Goal: Information Seeking & Learning: Learn about a topic

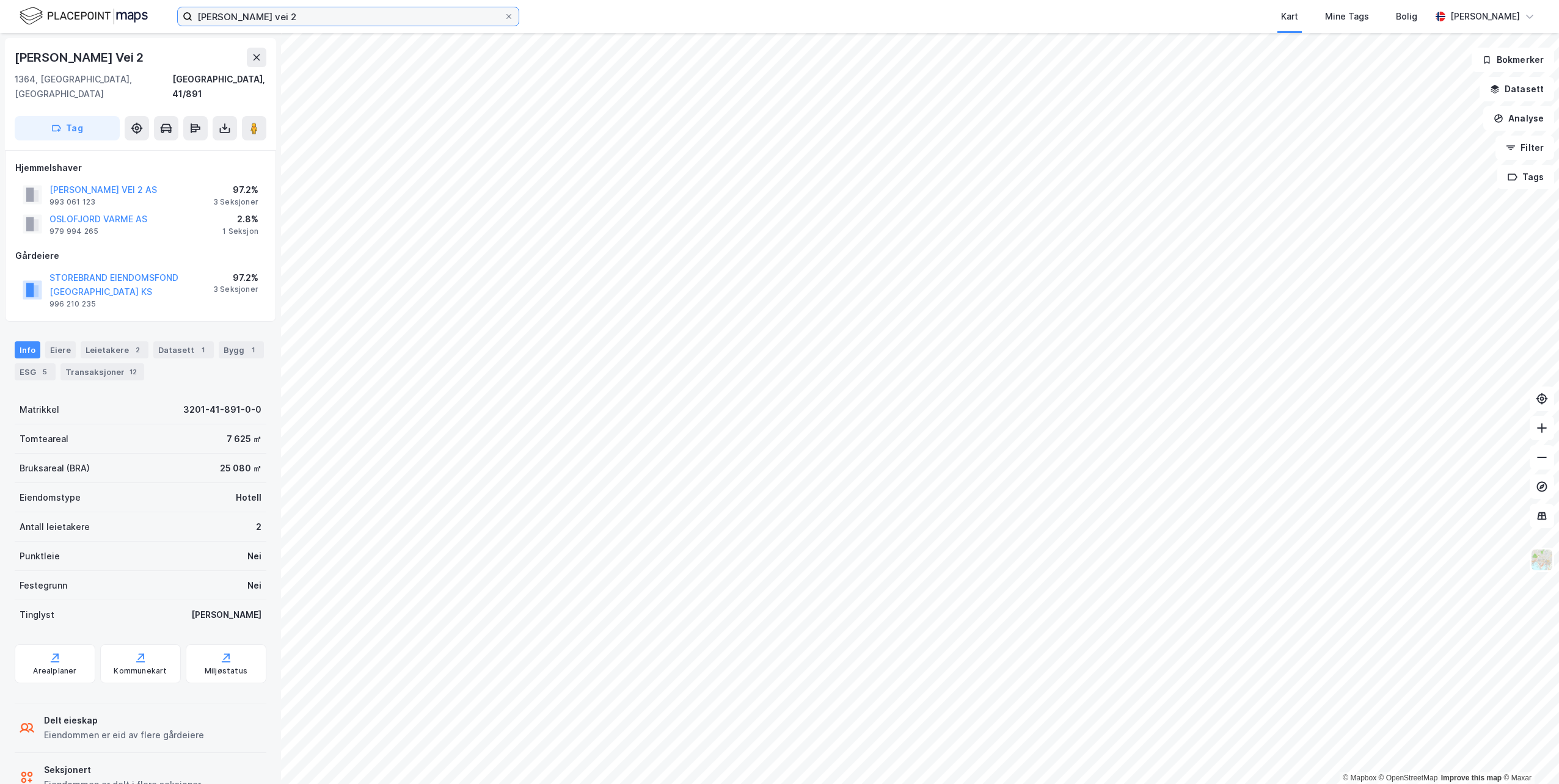
click at [302, 17] on input "[PERSON_NAME] vei 2" at bounding box center [348, 17] width 312 height 19
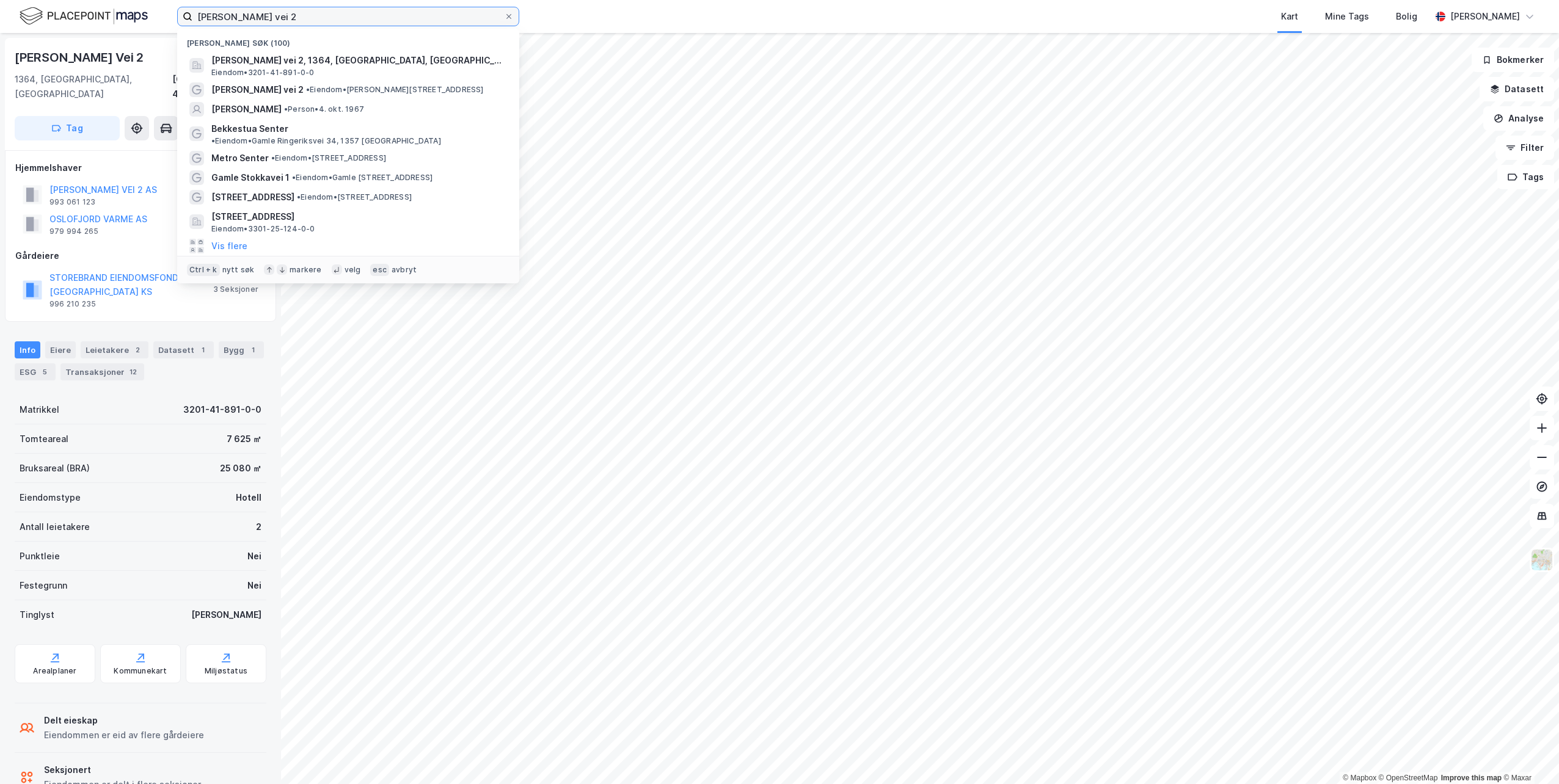
click at [302, 17] on input "[PERSON_NAME] vei 2" at bounding box center [348, 17] width 312 height 19
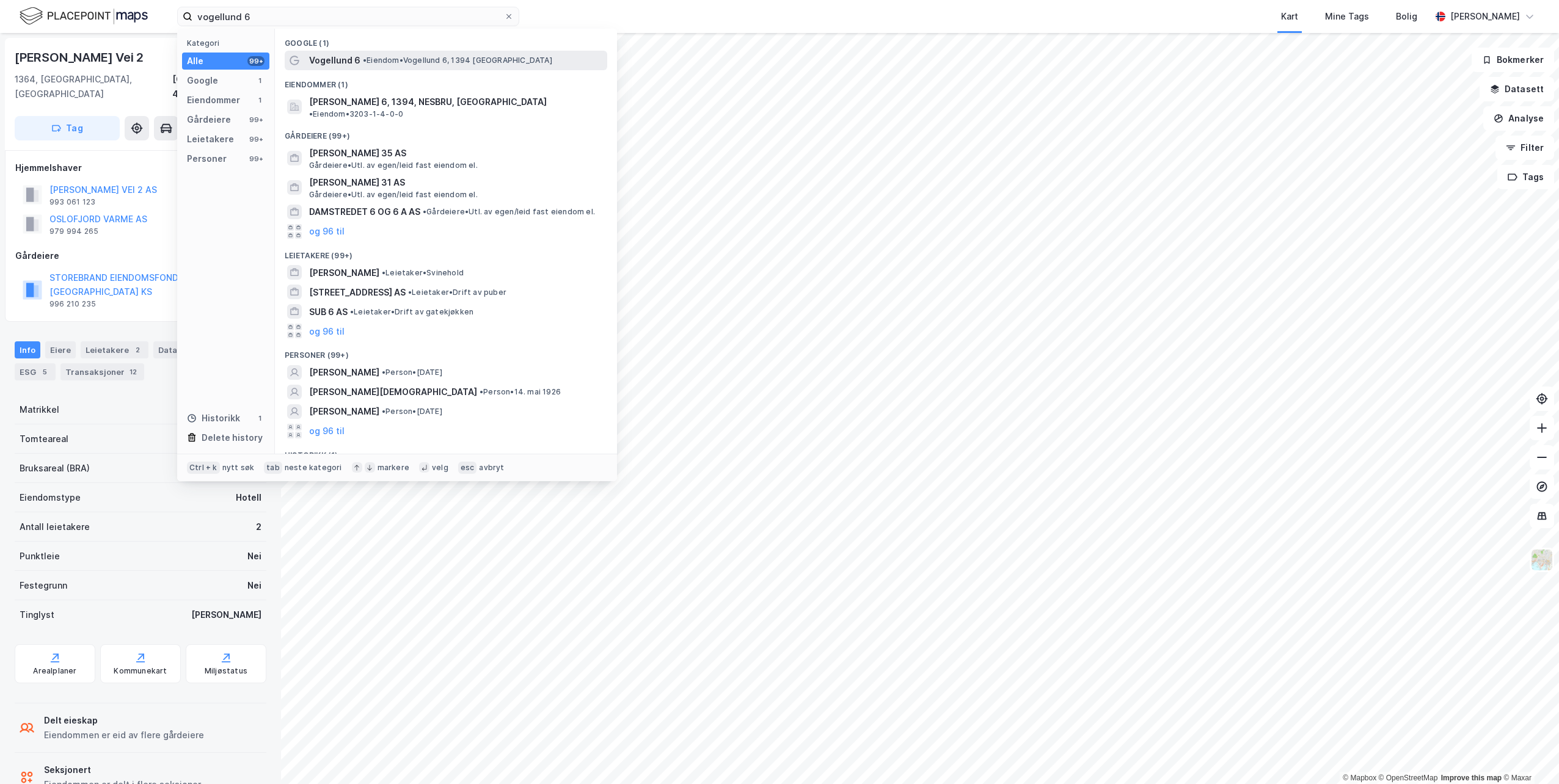
click at [374, 53] on div "[PERSON_NAME] 6 • [PERSON_NAME] 6, 1394 [GEOGRAPHIC_DATA]" at bounding box center [457, 61] width 296 height 15
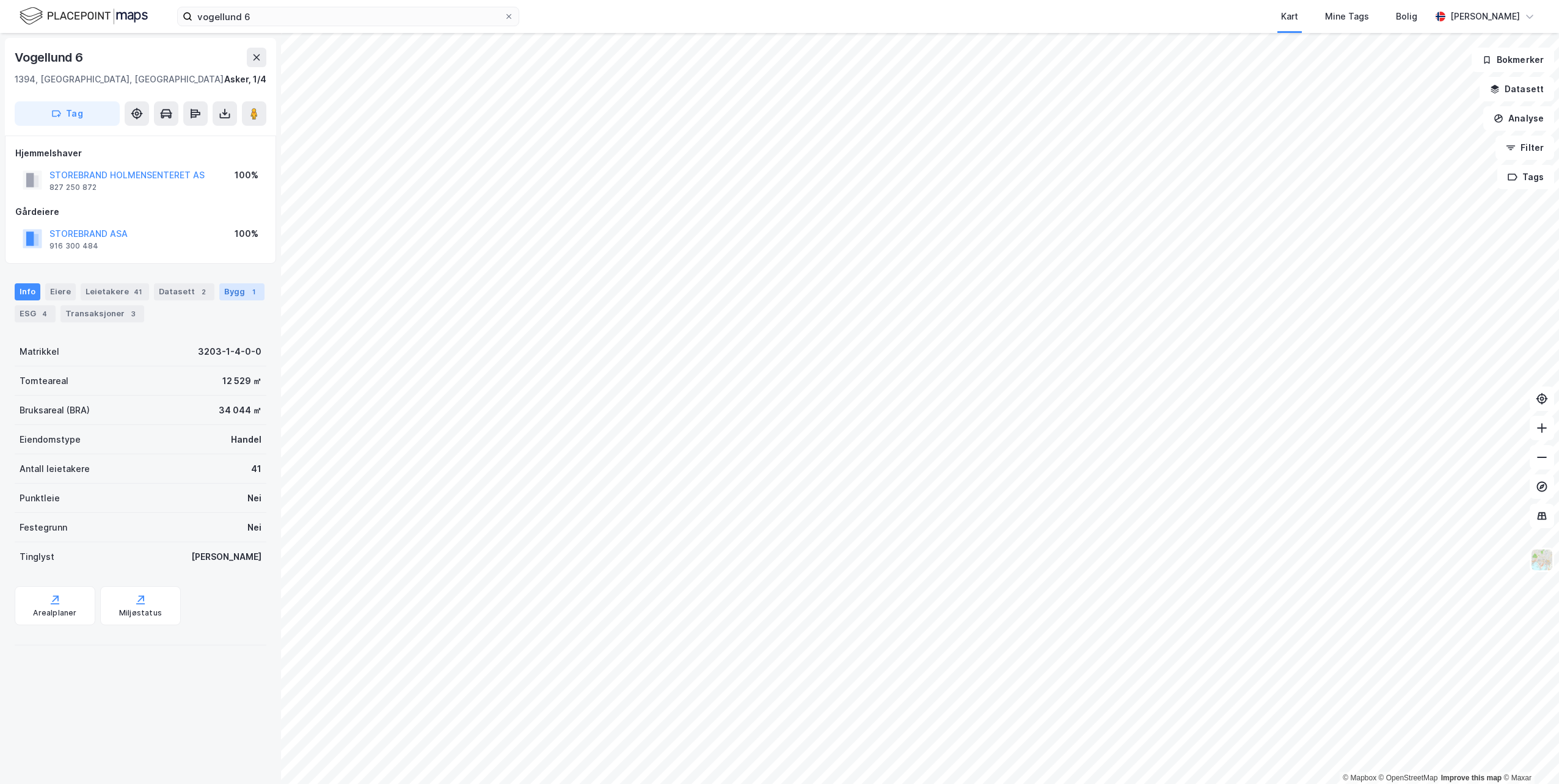
click at [247, 291] on div "1" at bounding box center [254, 292] width 12 height 12
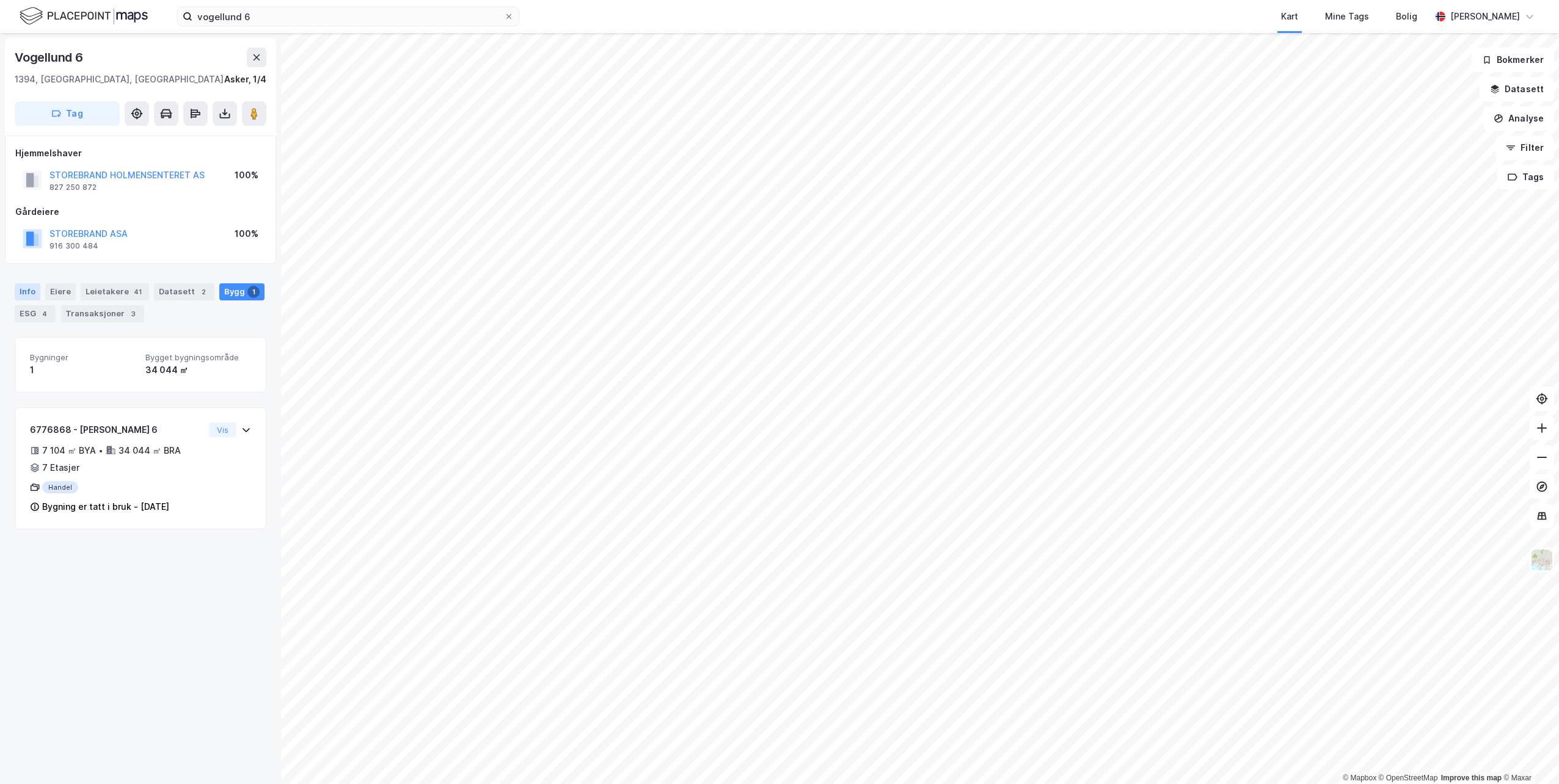
click at [28, 291] on div "Info" at bounding box center [27, 292] width 25 height 17
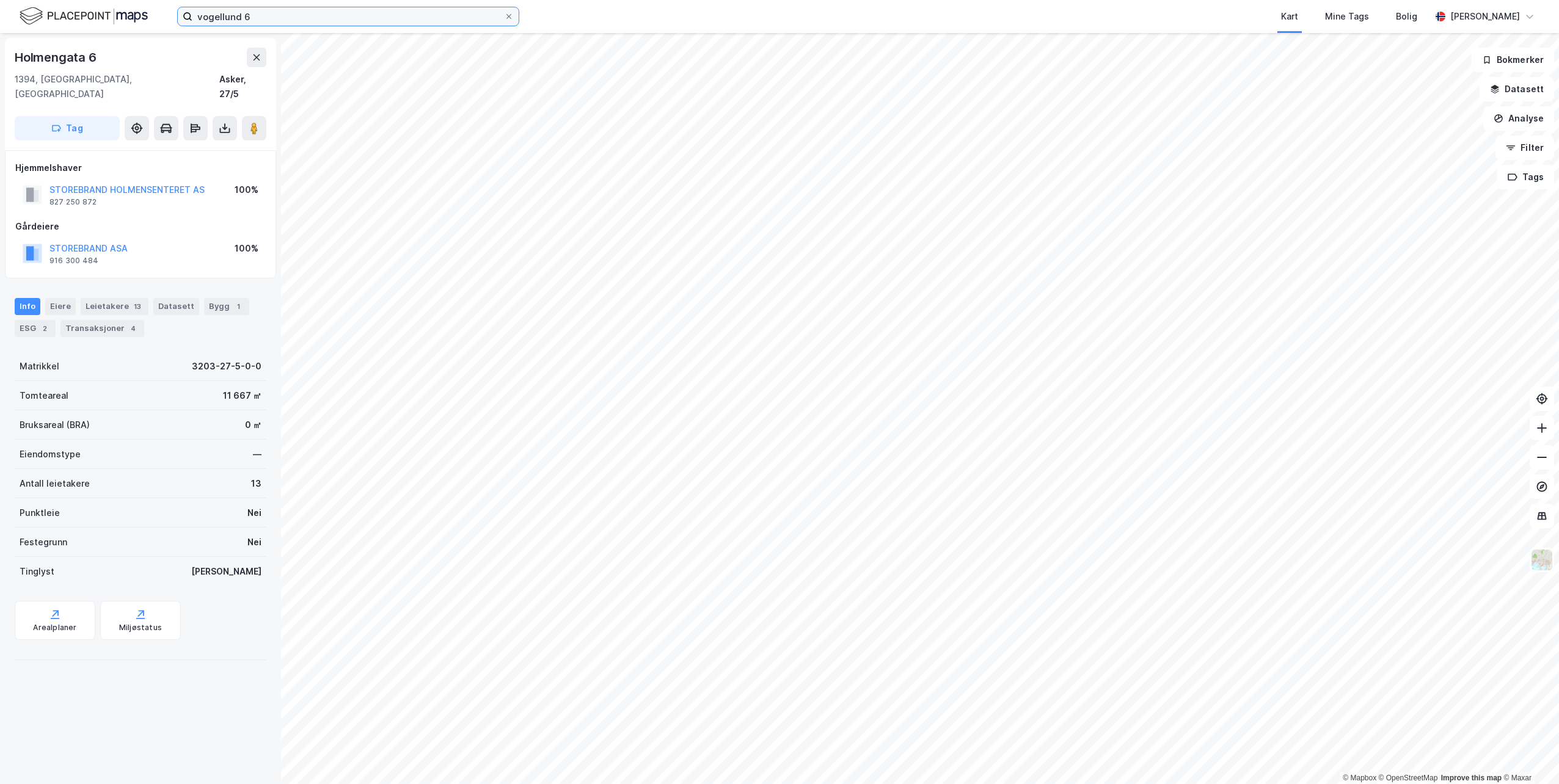
click at [397, 17] on input "vogellund 6" at bounding box center [348, 17] width 312 height 19
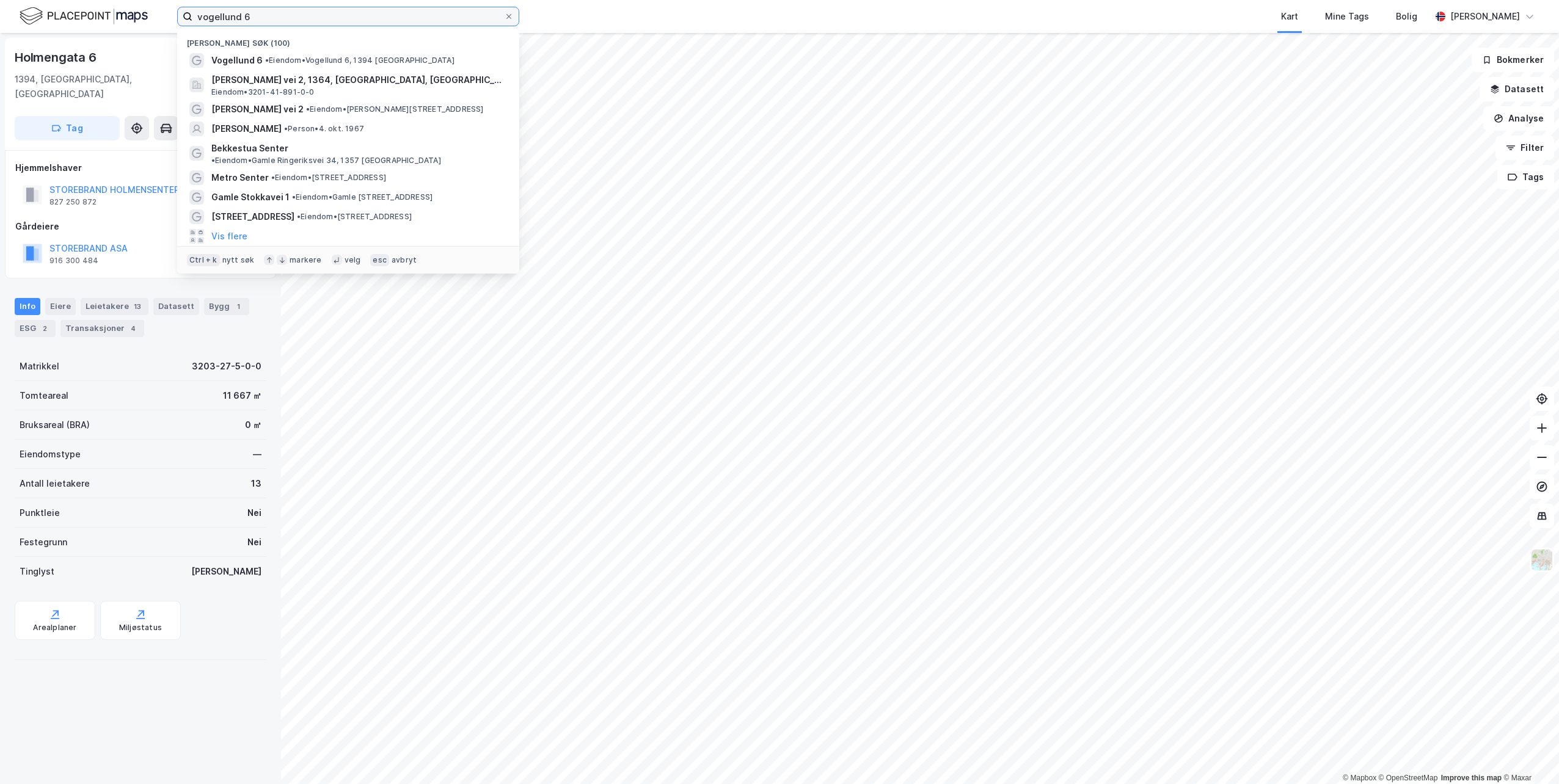
click at [397, 17] on input "vogellund 6" at bounding box center [348, 17] width 312 height 19
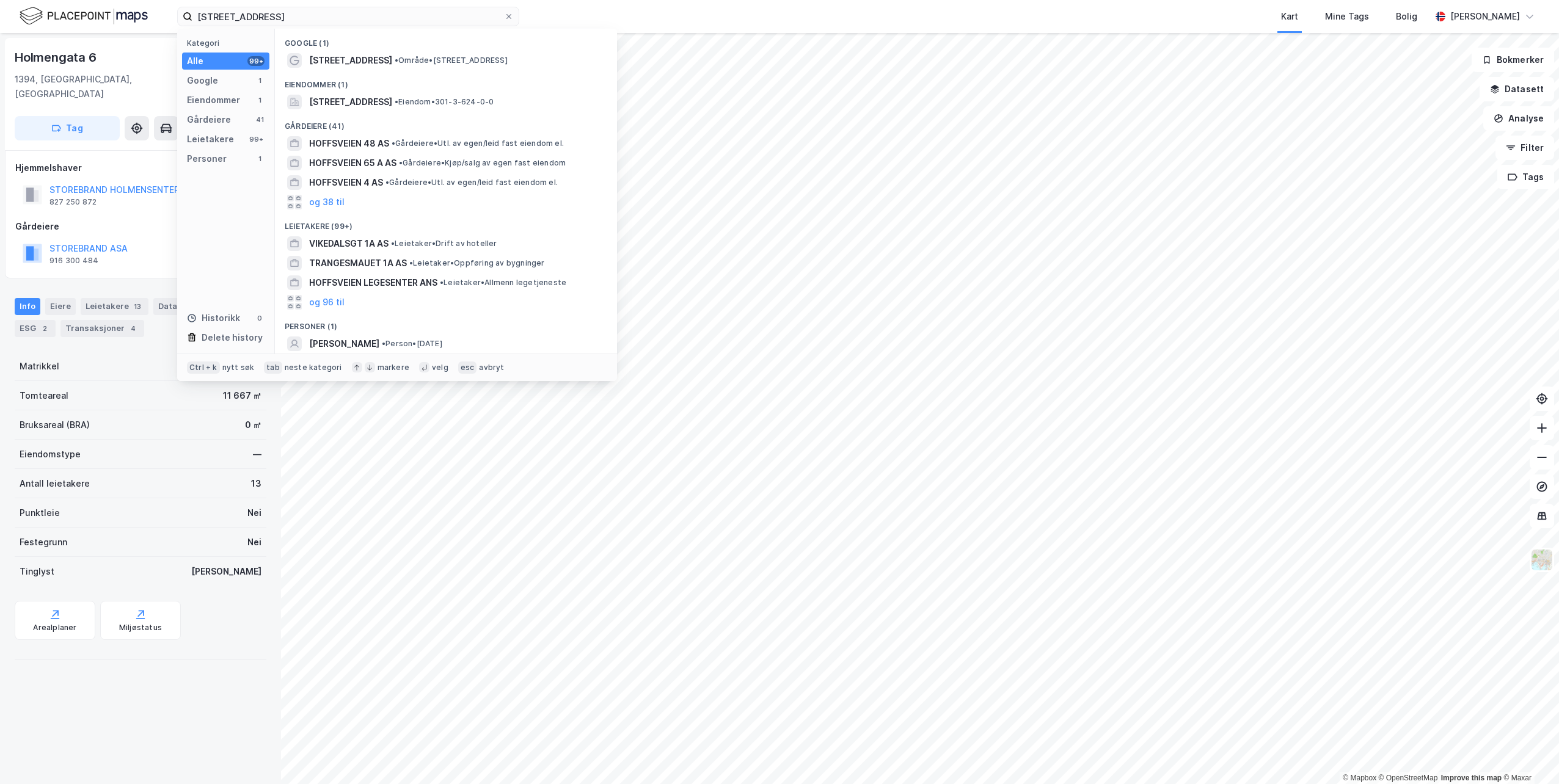
click at [382, 50] on div "Google (1)" at bounding box center [446, 39] width 342 height 22
click at [395, 59] on span "• Område • [STREET_ADDRESS]" at bounding box center [451, 61] width 113 height 10
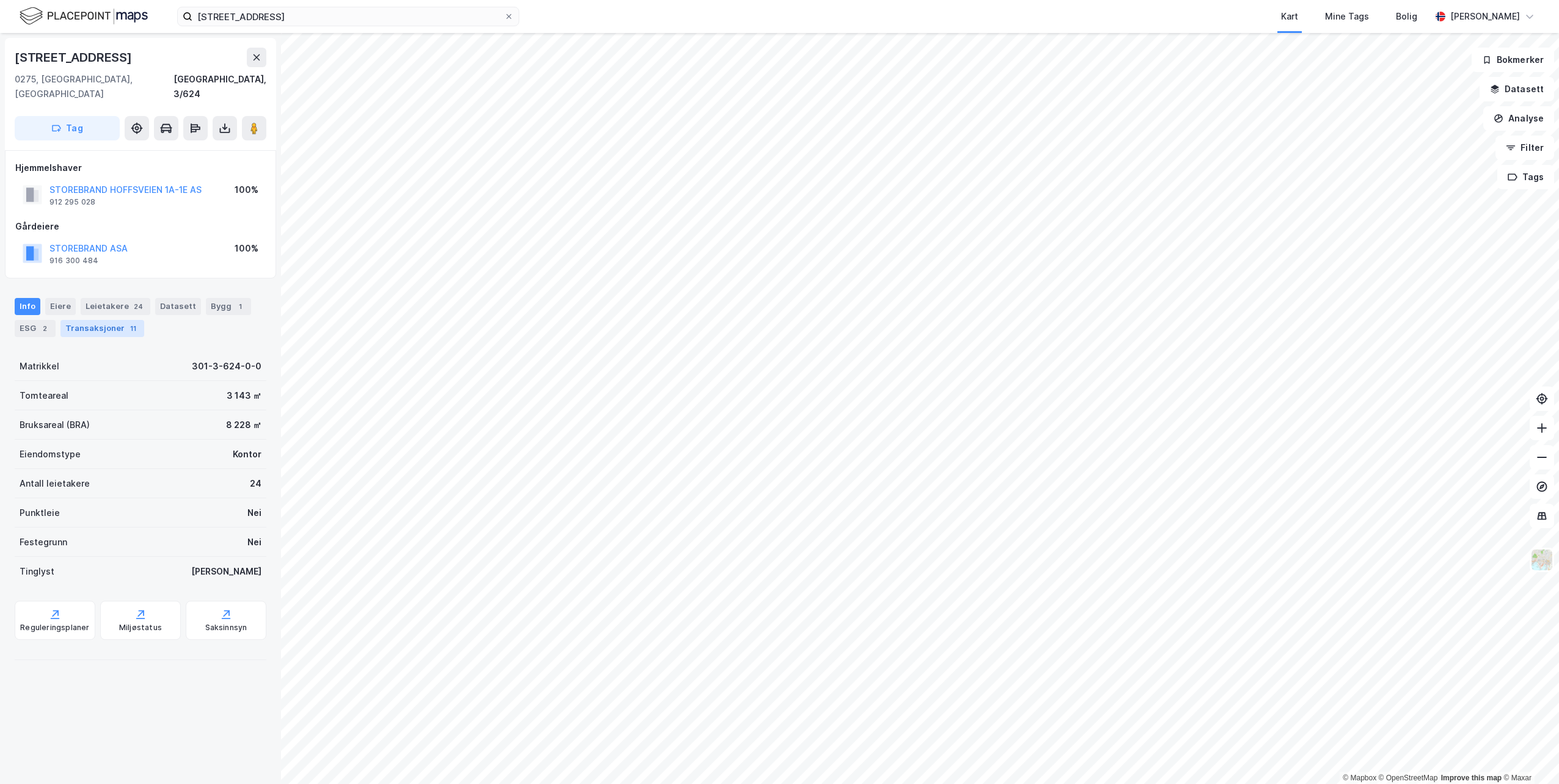
click at [127, 322] on div "11" at bounding box center [133, 328] width 12 height 12
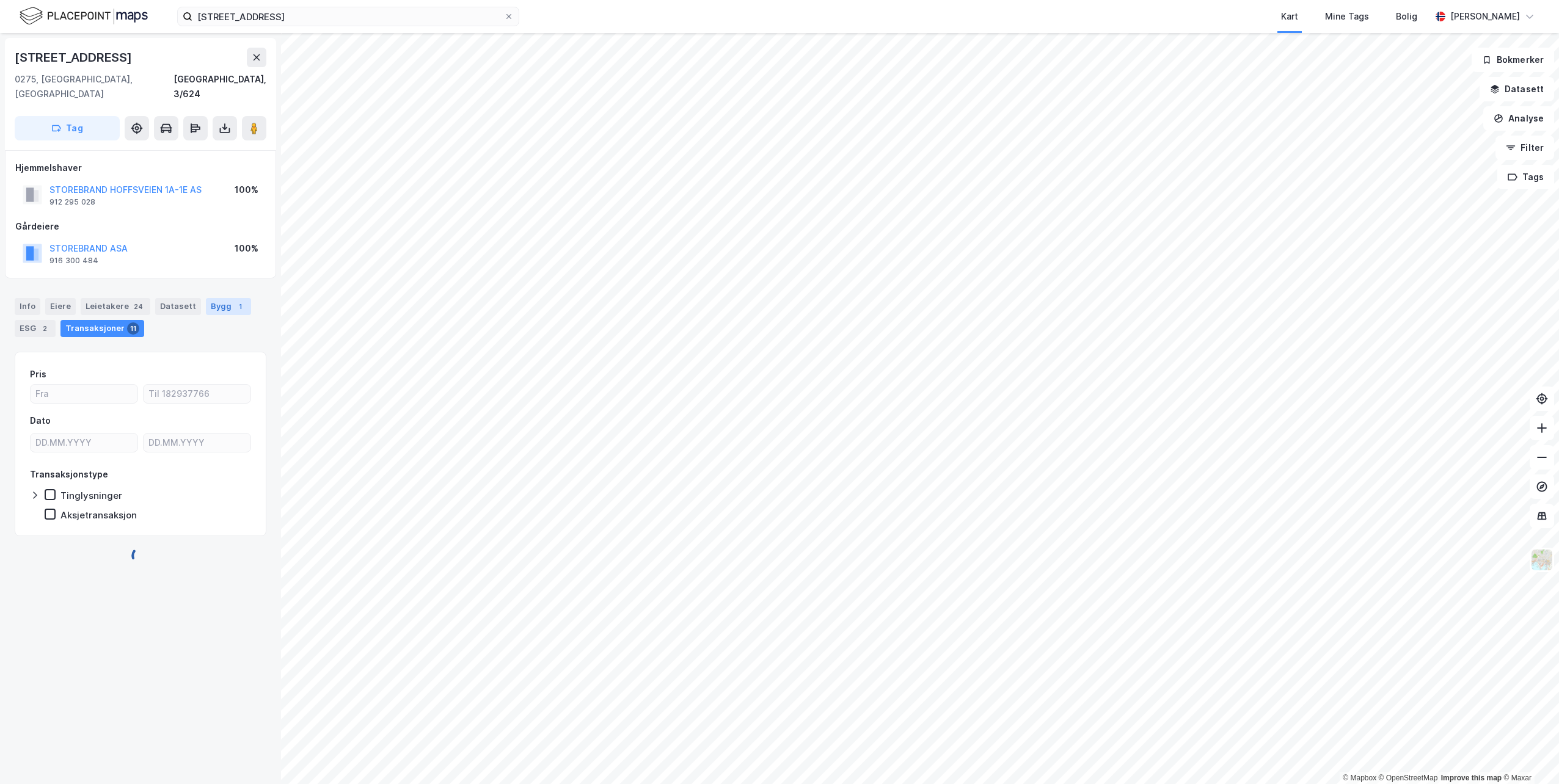
click at [222, 298] on div "Bygg 1" at bounding box center [228, 307] width 45 height 17
click at [27, 298] on div "Info" at bounding box center [27, 307] width 25 height 17
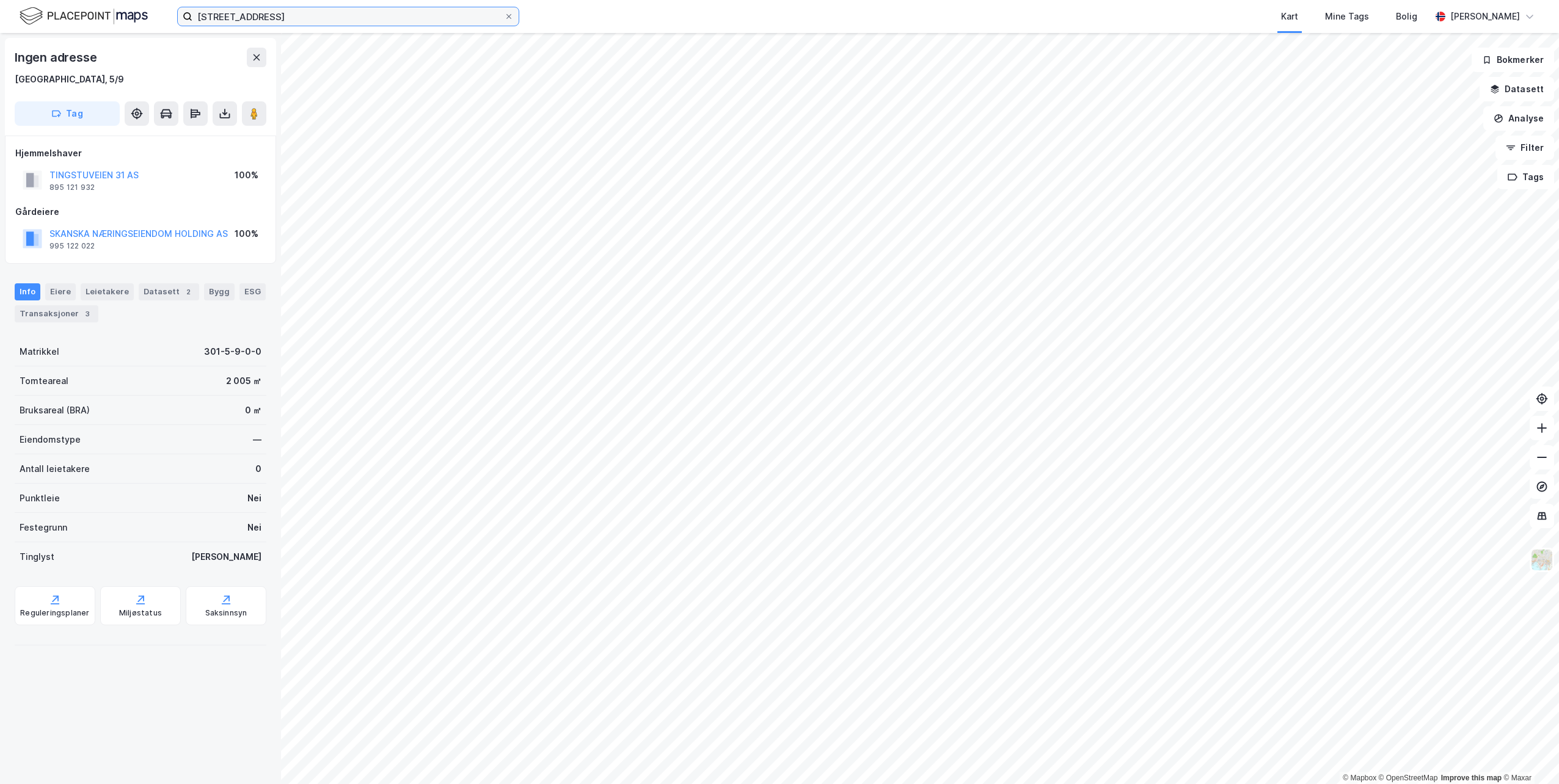
click at [463, 21] on input "[STREET_ADDRESS]" at bounding box center [348, 17] width 312 height 19
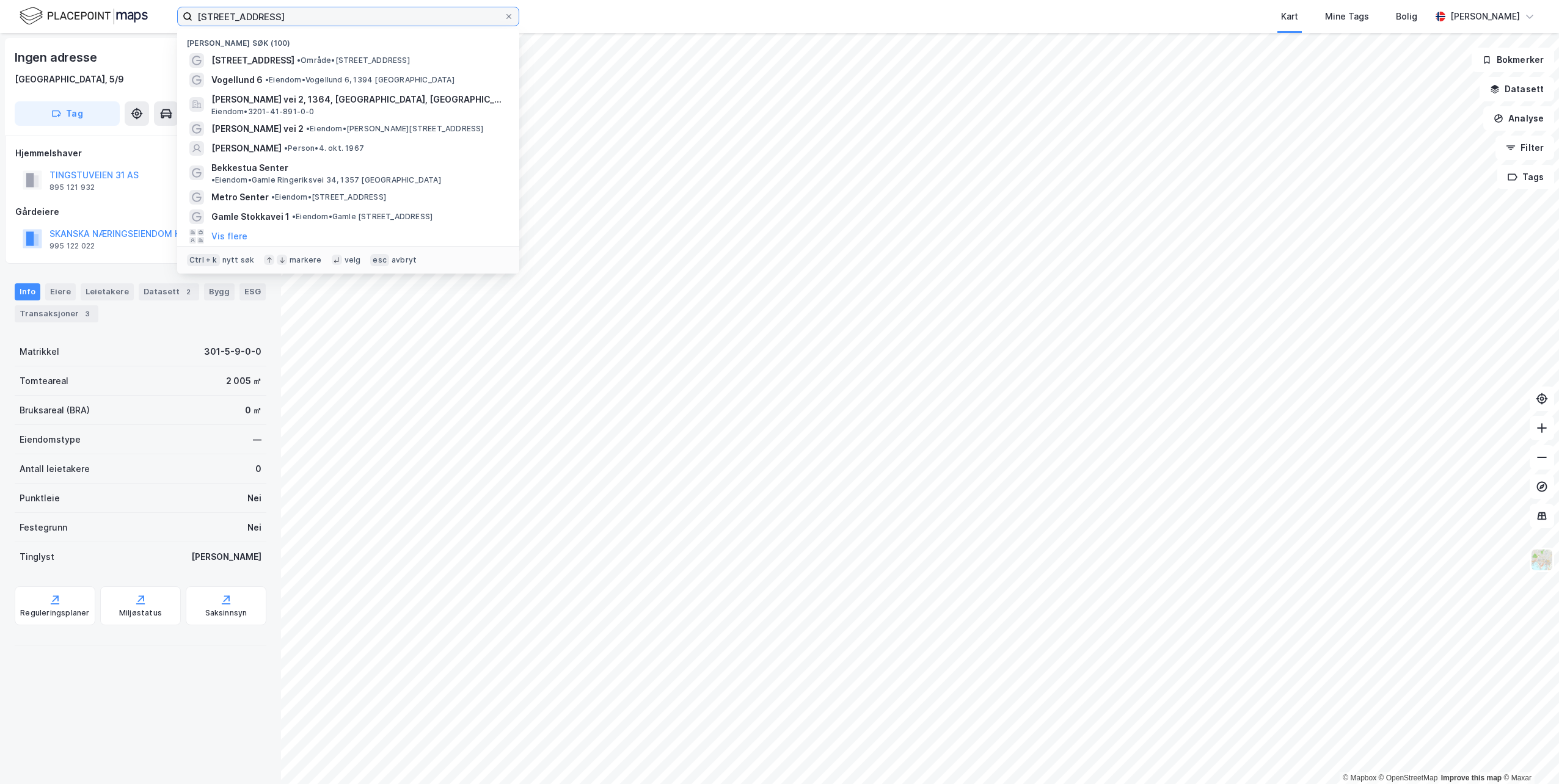
click at [463, 21] on input "[STREET_ADDRESS]" at bounding box center [348, 17] width 312 height 19
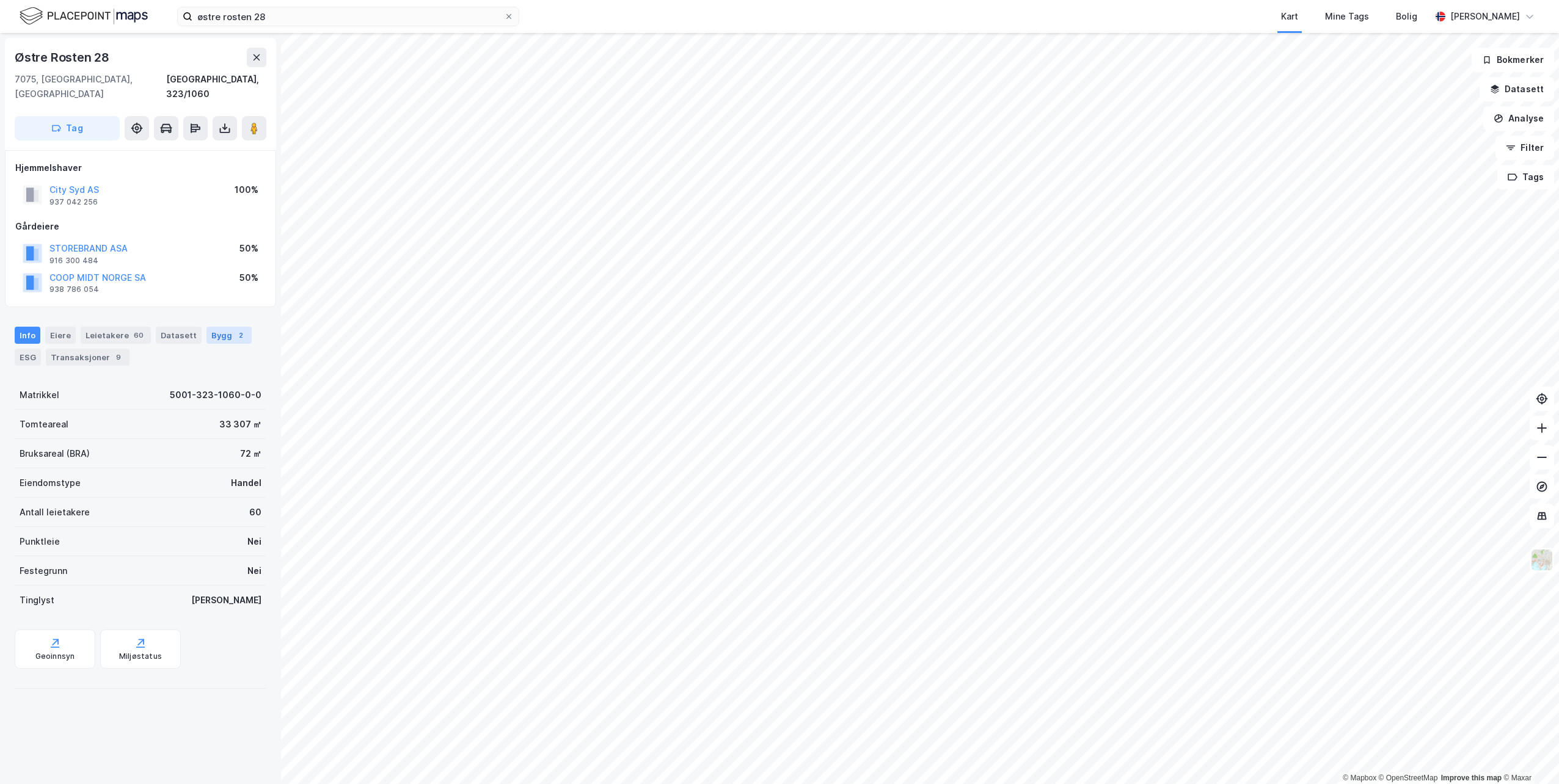
click at [224, 327] on div "Bygg 2" at bounding box center [229, 335] width 45 height 17
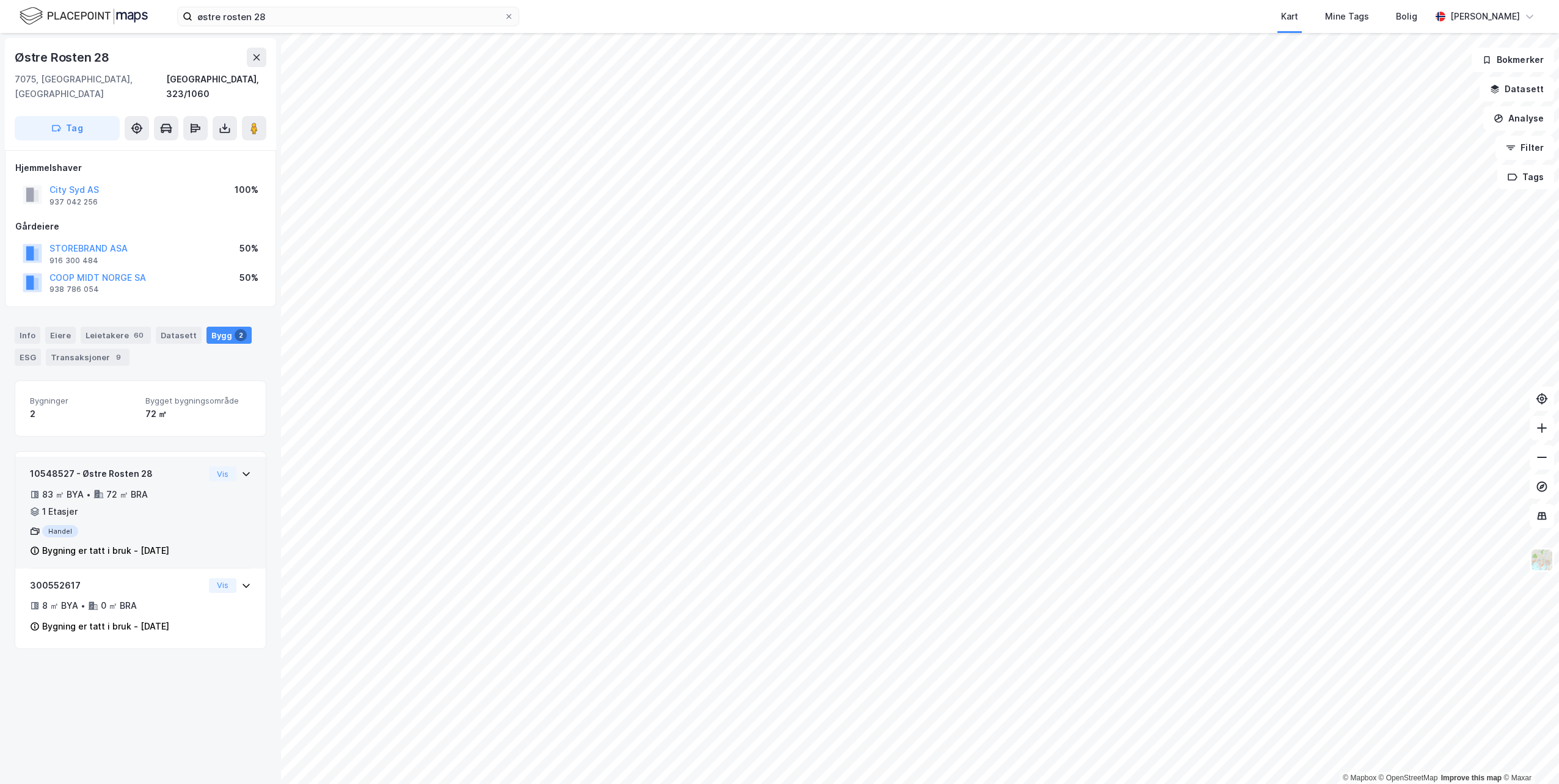
click at [232, 467] on div "Vis" at bounding box center [230, 474] width 42 height 15
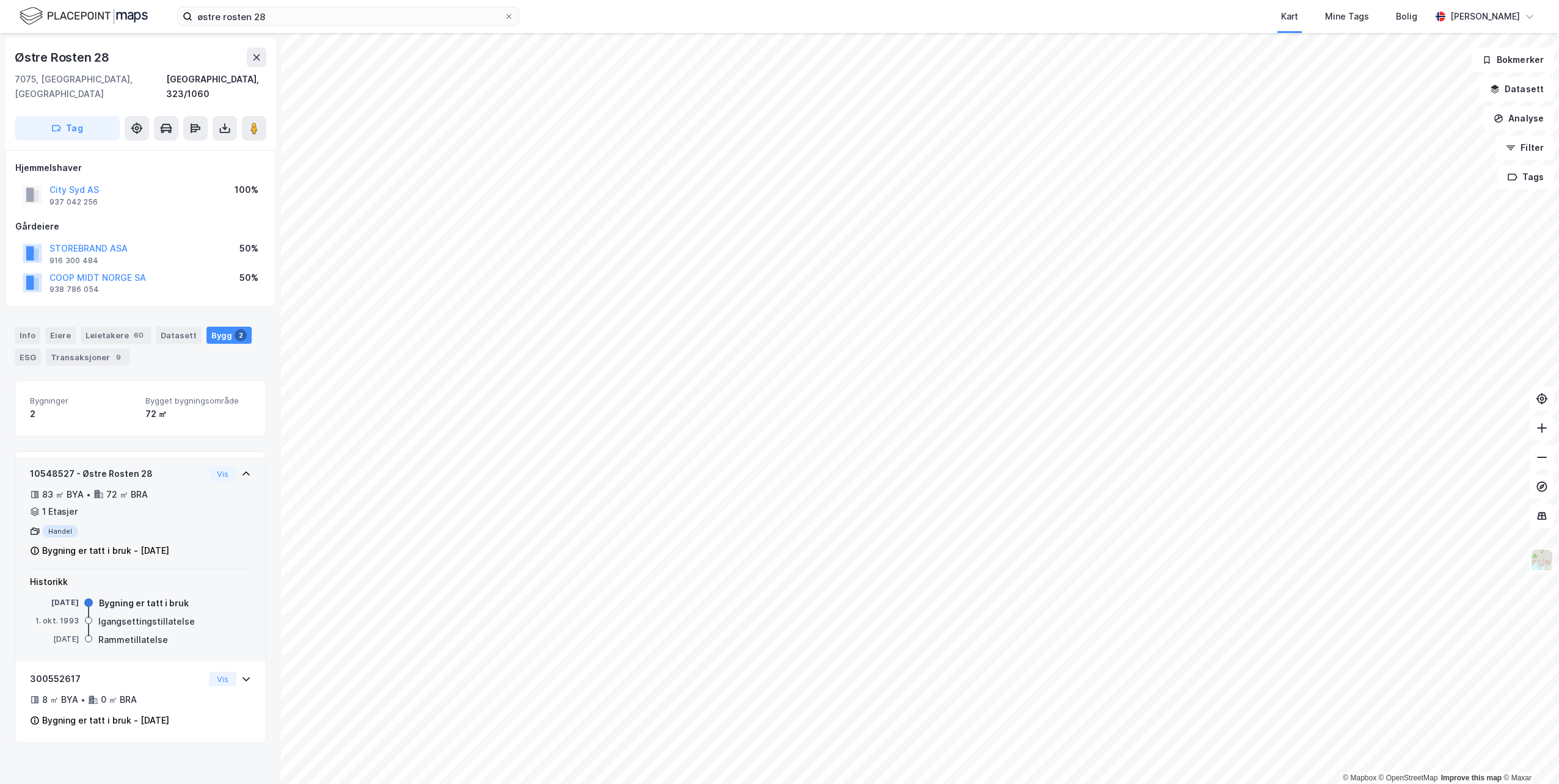
click at [232, 467] on div "Vis" at bounding box center [230, 474] width 42 height 15
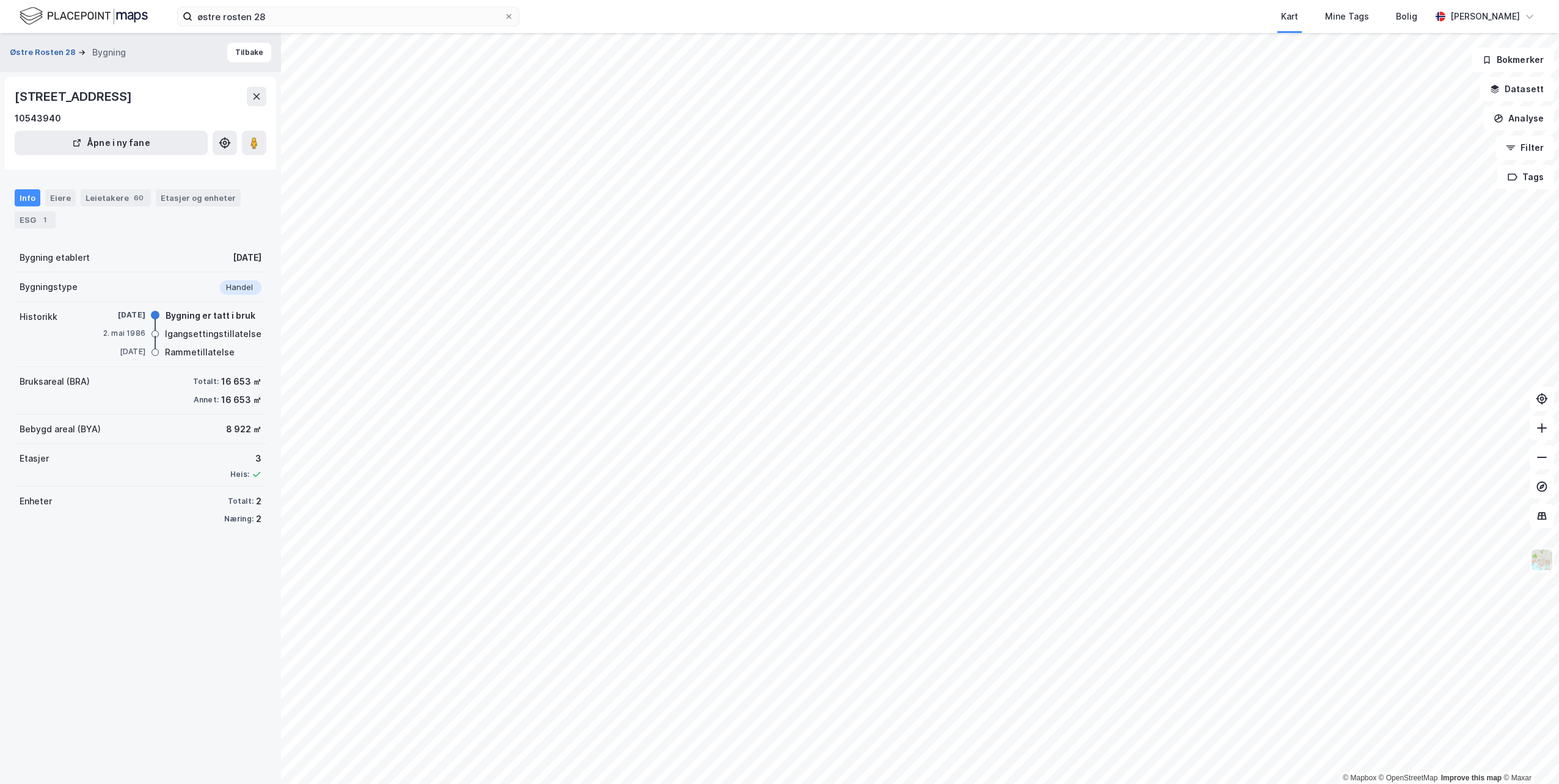
click at [67, 55] on button "Østre Rosten 28" at bounding box center [44, 53] width 68 height 12
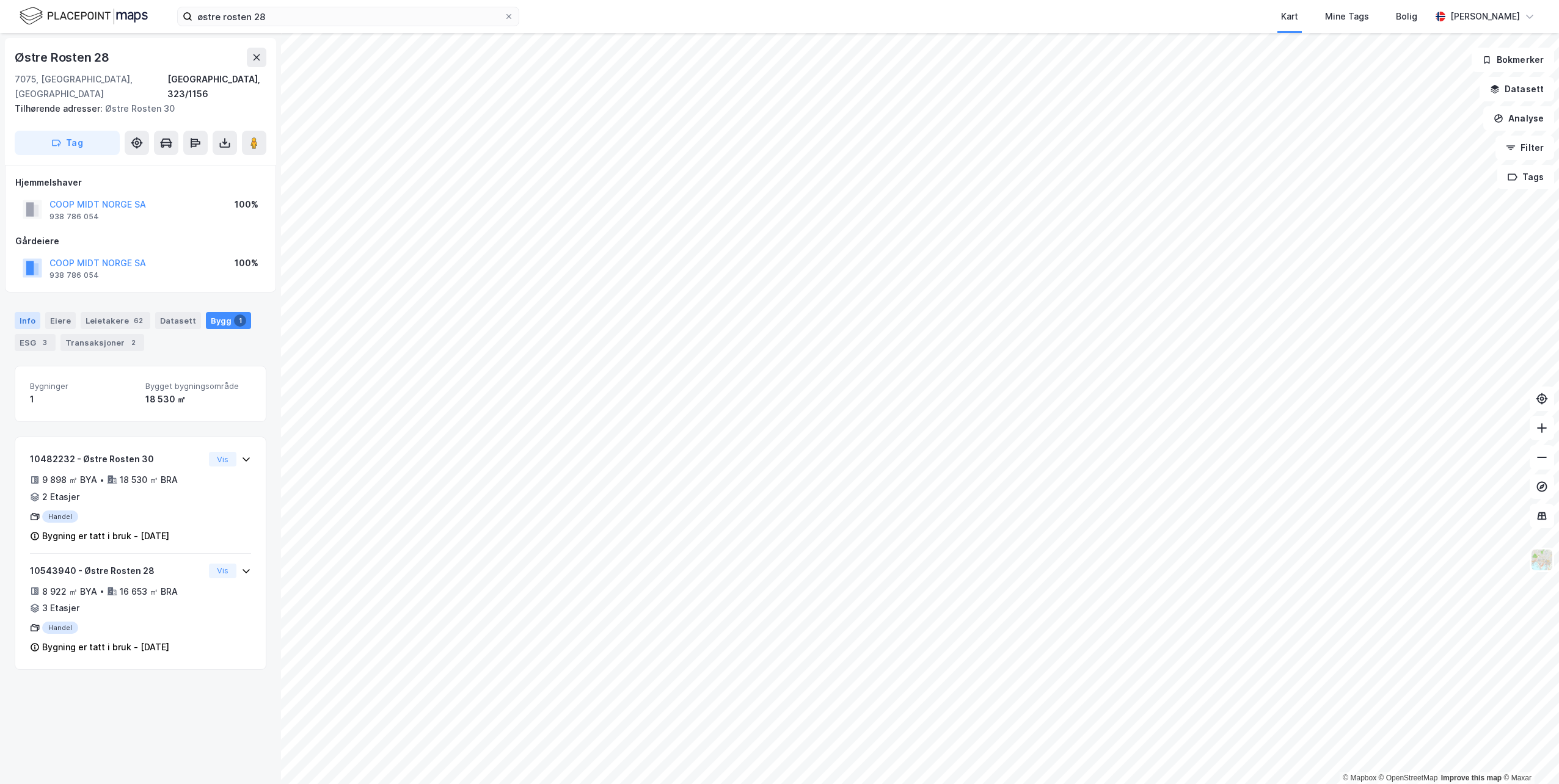
click at [32, 312] on div "Info" at bounding box center [27, 321] width 25 height 17
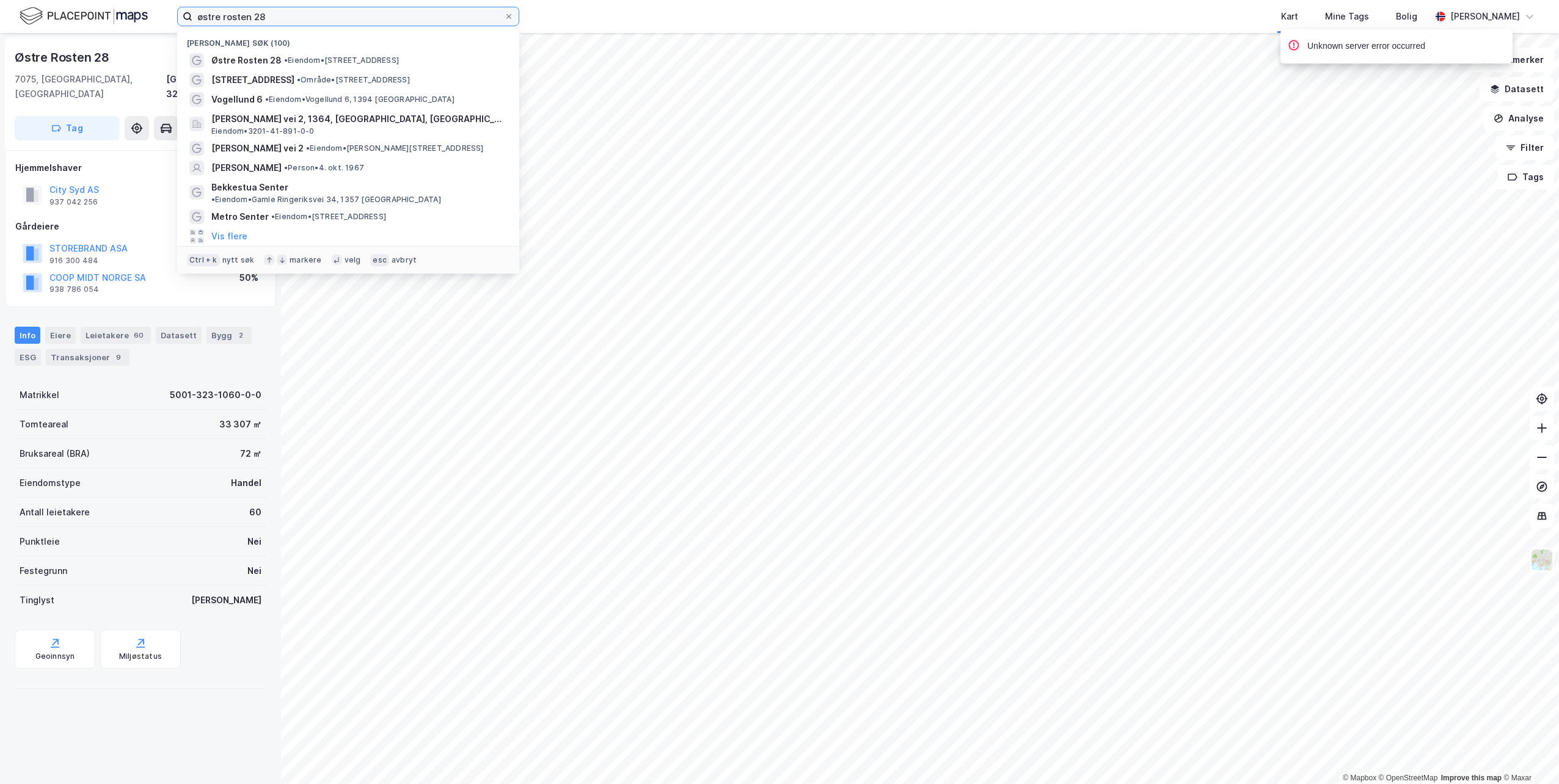
click at [273, 19] on input "østre rosten 28" at bounding box center [348, 17] width 312 height 19
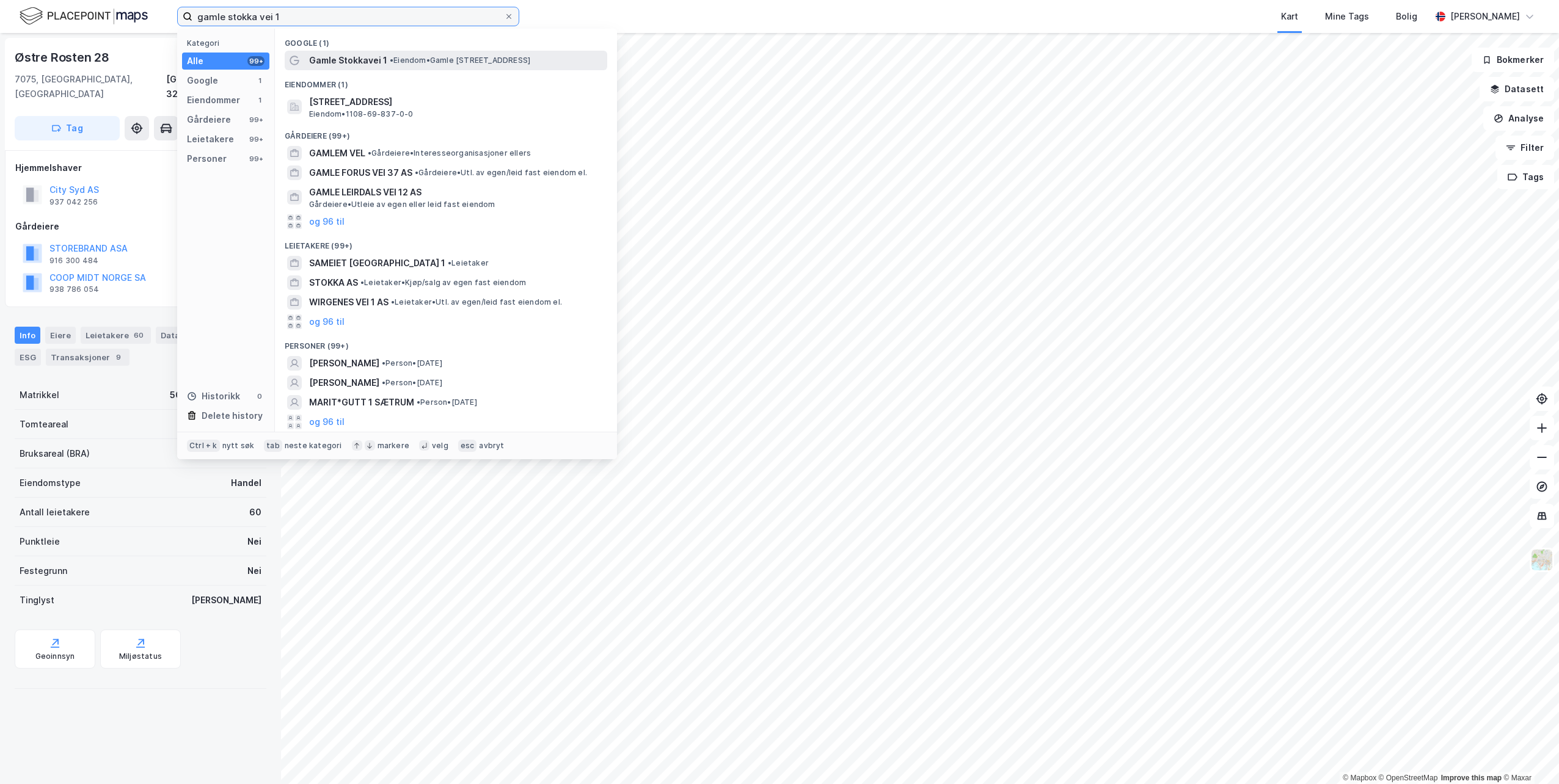
type input "gamle stokka vei 1"
click at [330, 56] on span "Gamle Stokkavei 1" at bounding box center [348, 61] width 78 height 15
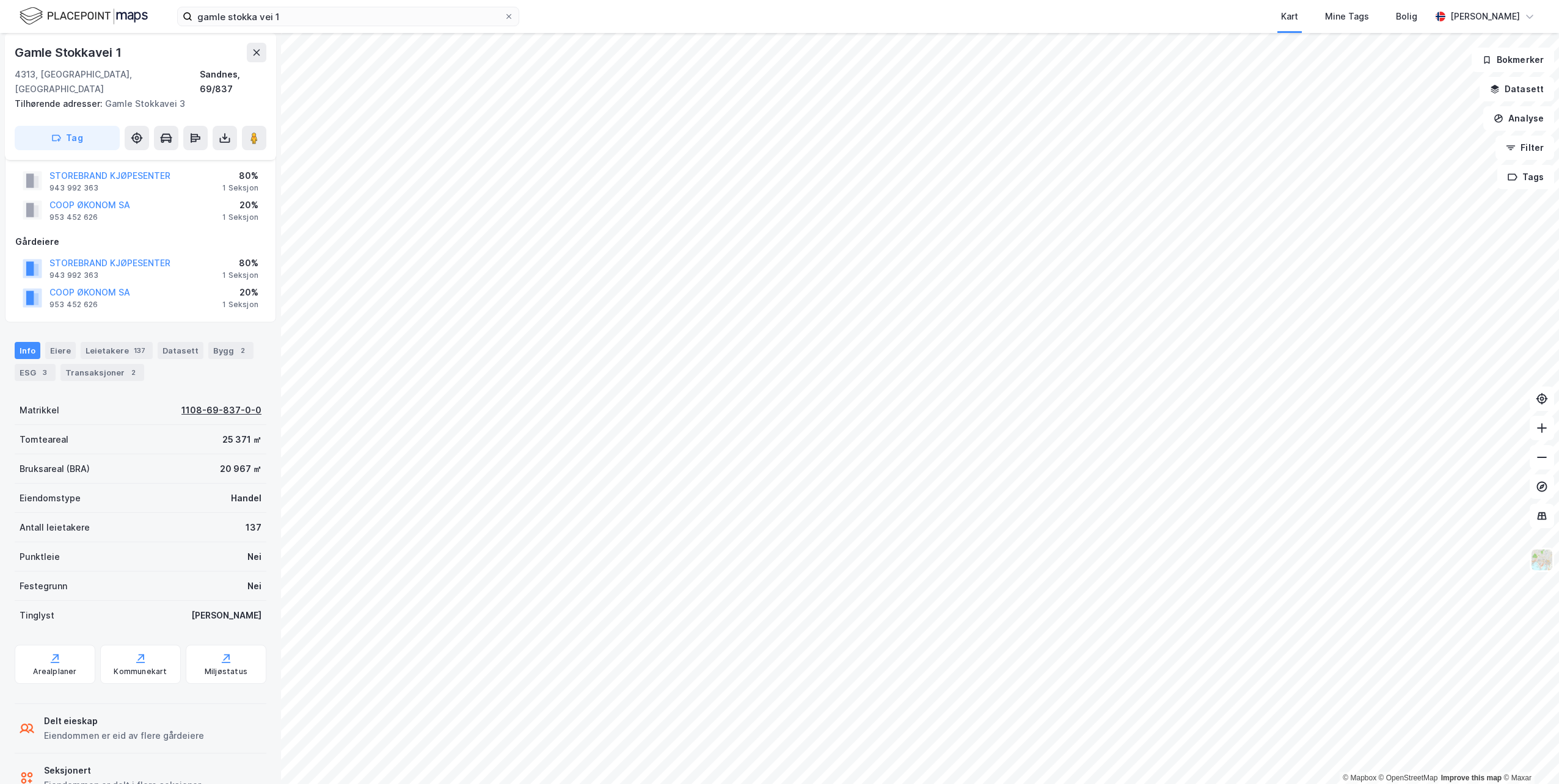
scroll to position [53, 0]
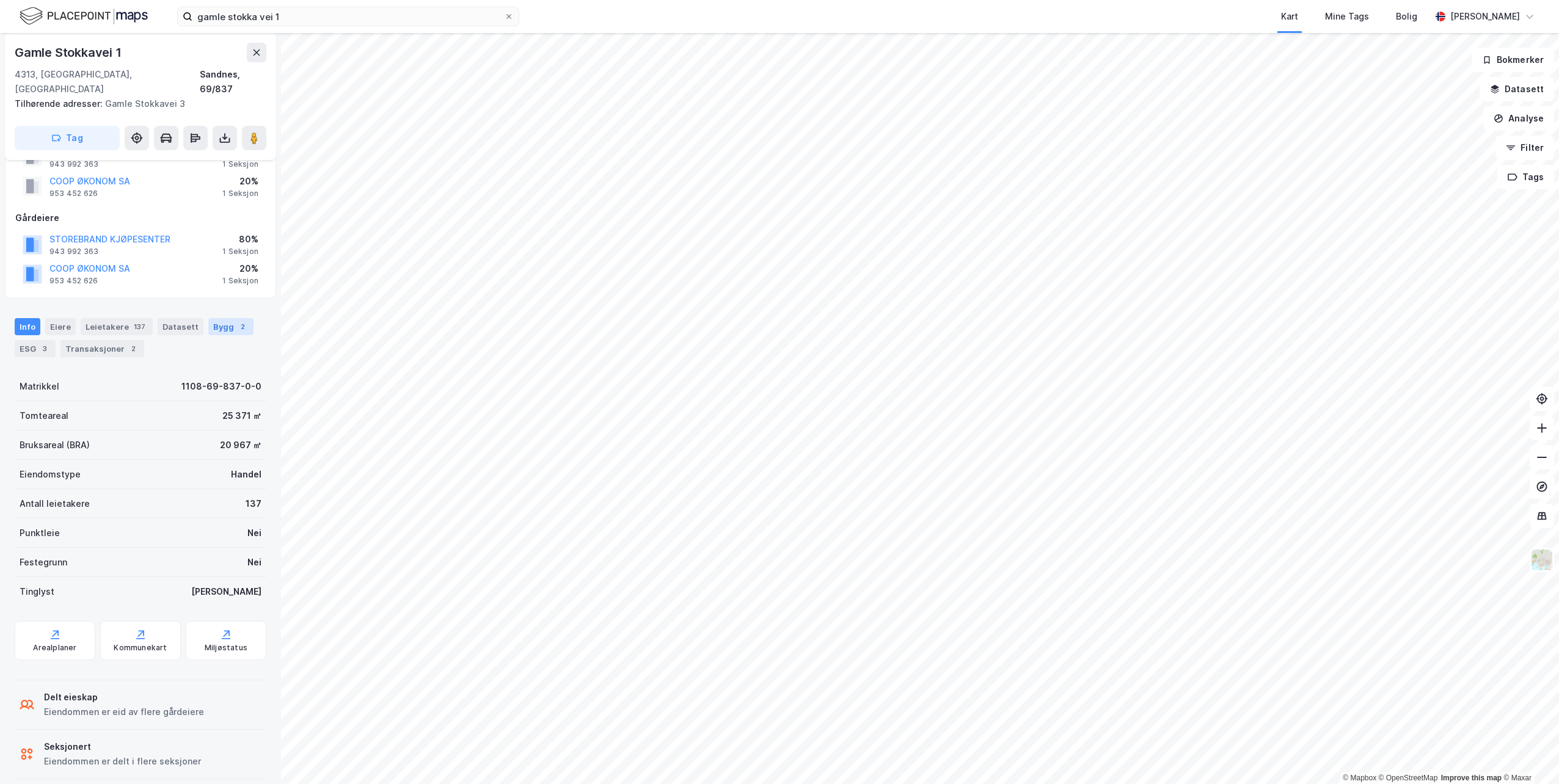
click at [236, 320] on div "2" at bounding box center [242, 327] width 12 height 12
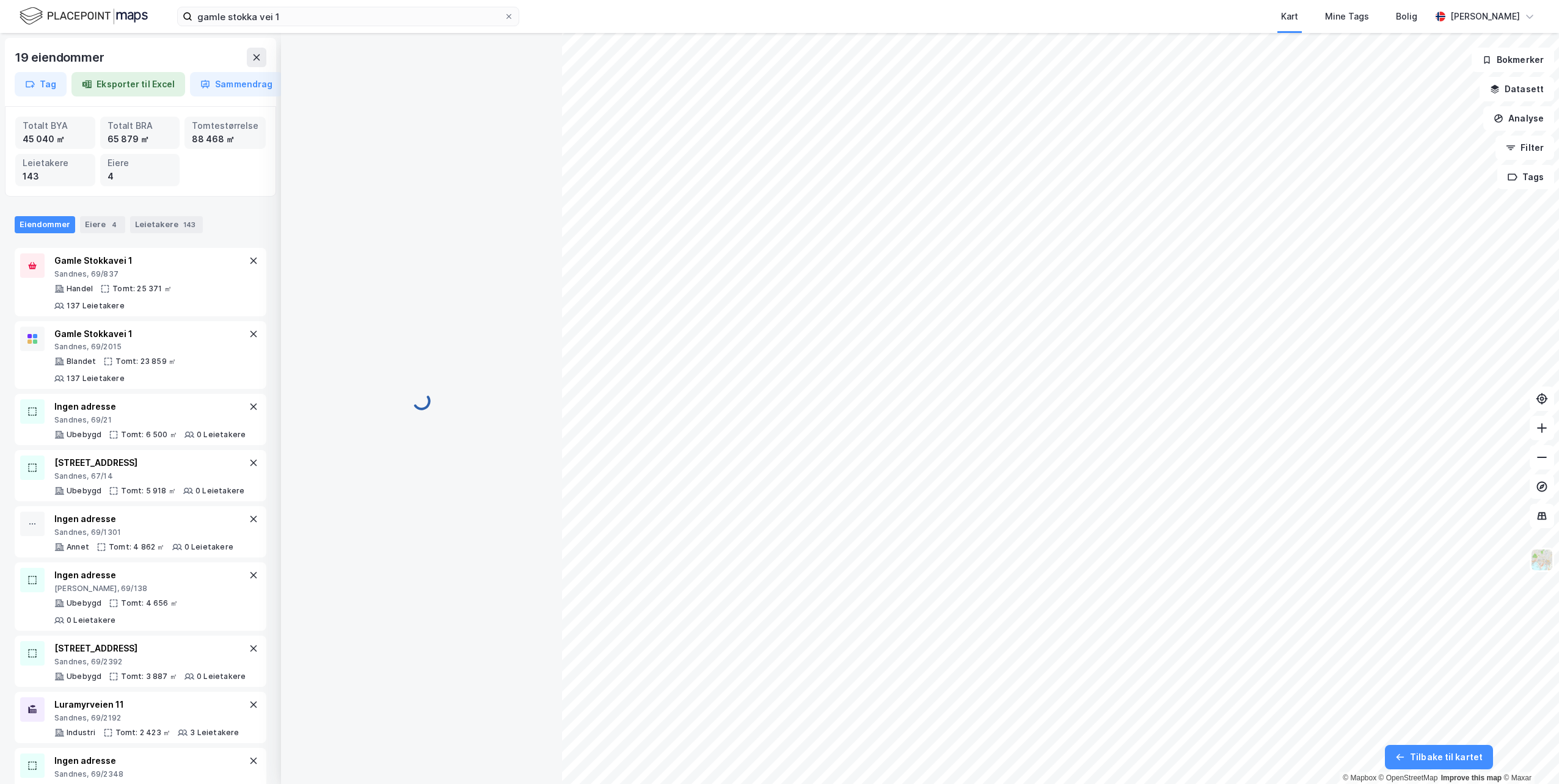
scroll to position [53, 0]
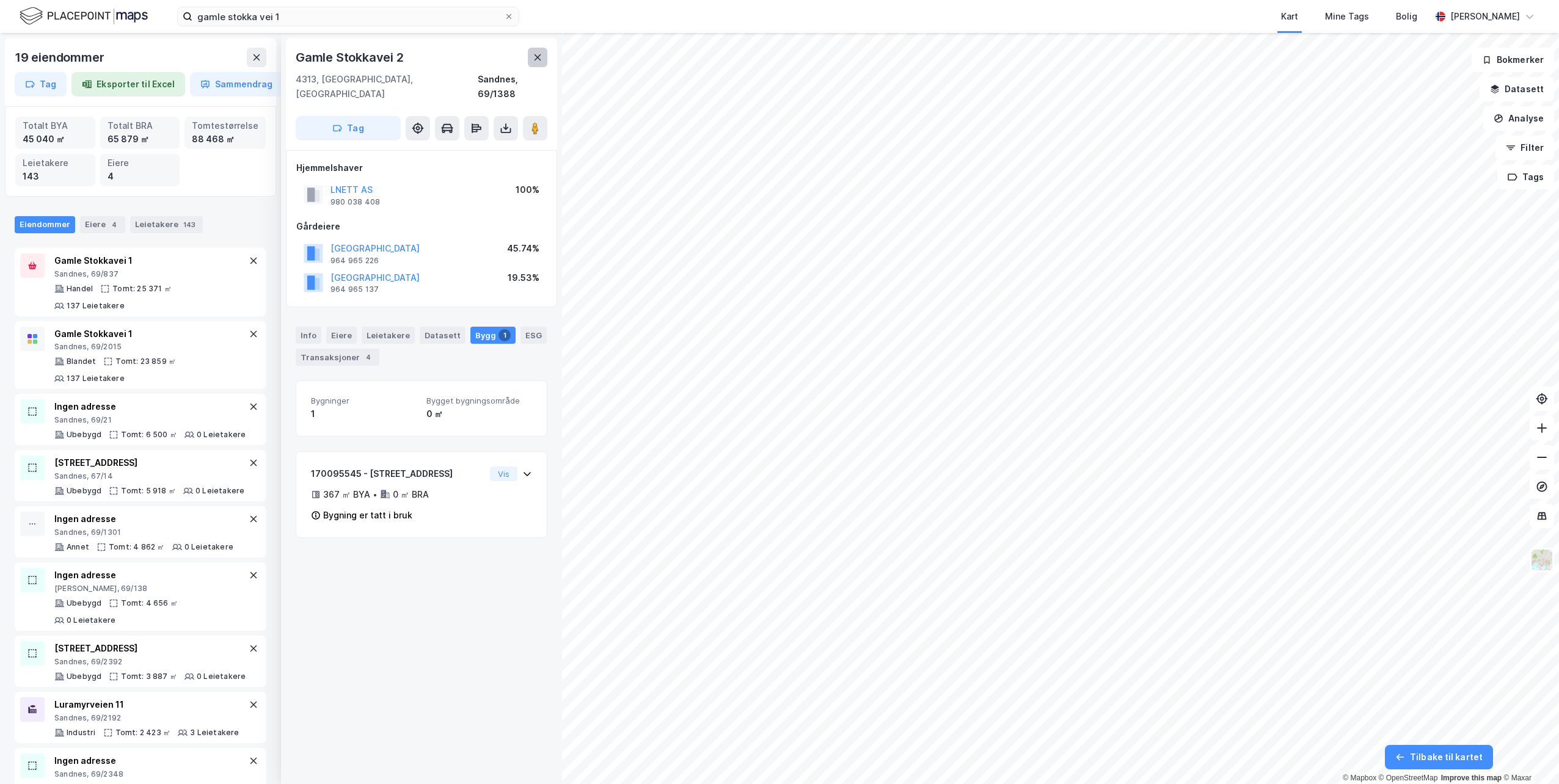
click at [541, 63] on button at bounding box center [537, 58] width 20 height 20
